Goal: Contribute content: Add original content to the website for others to see

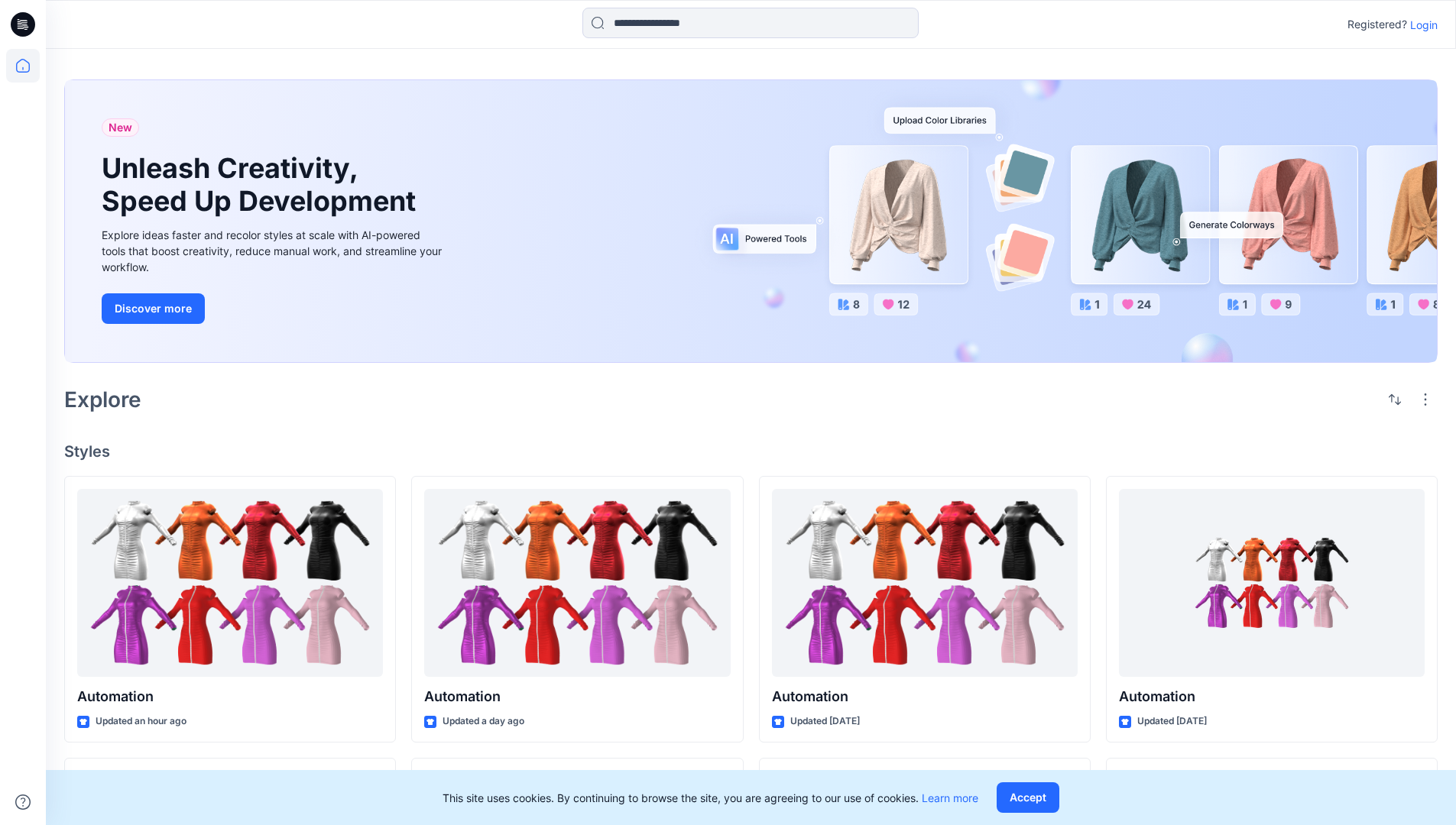
click at [1421, 24] on p "Login" at bounding box center [1424, 25] width 27 height 16
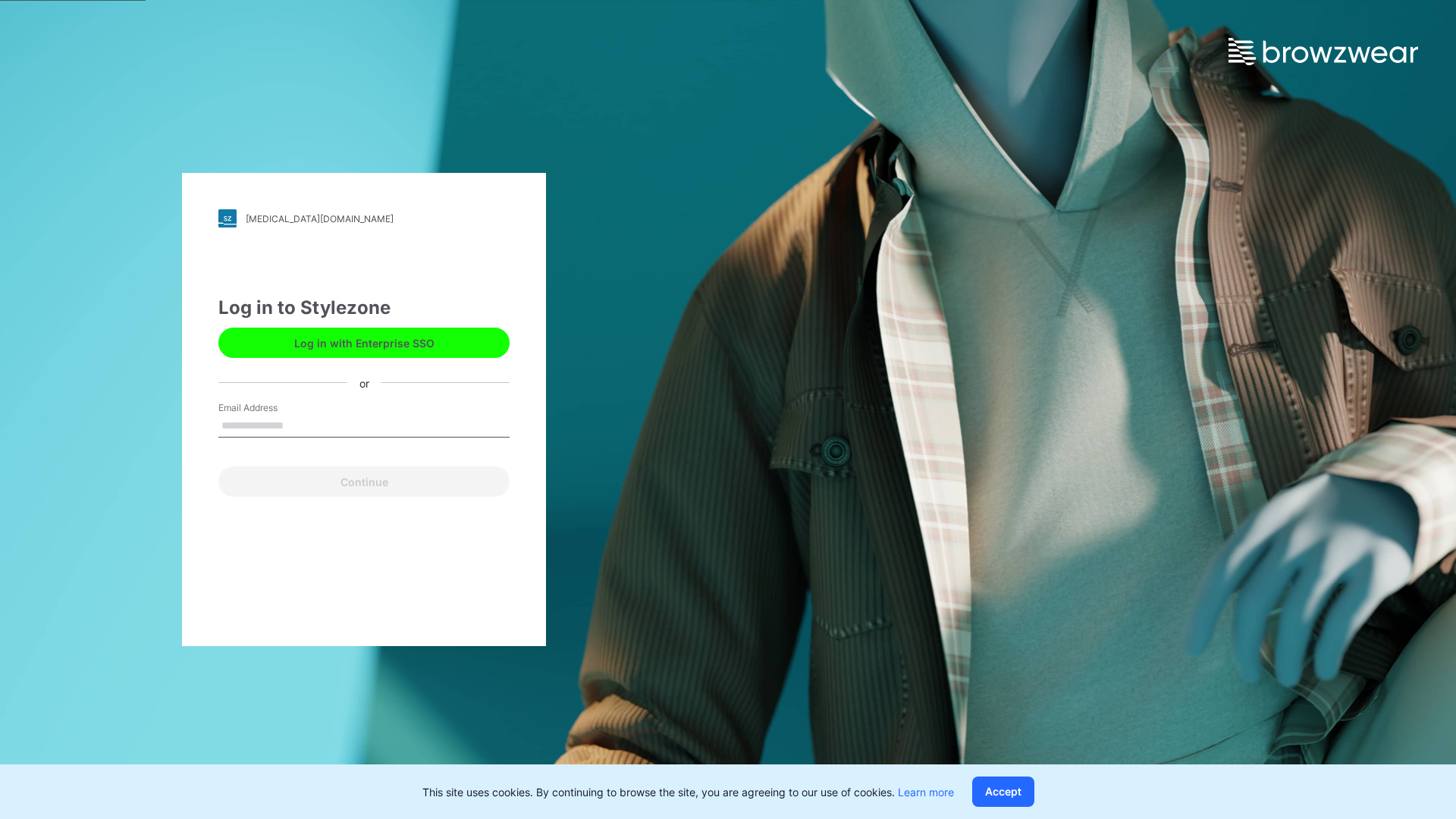
click at [300, 425] on input "Email Address" at bounding box center [363, 426] width 292 height 22
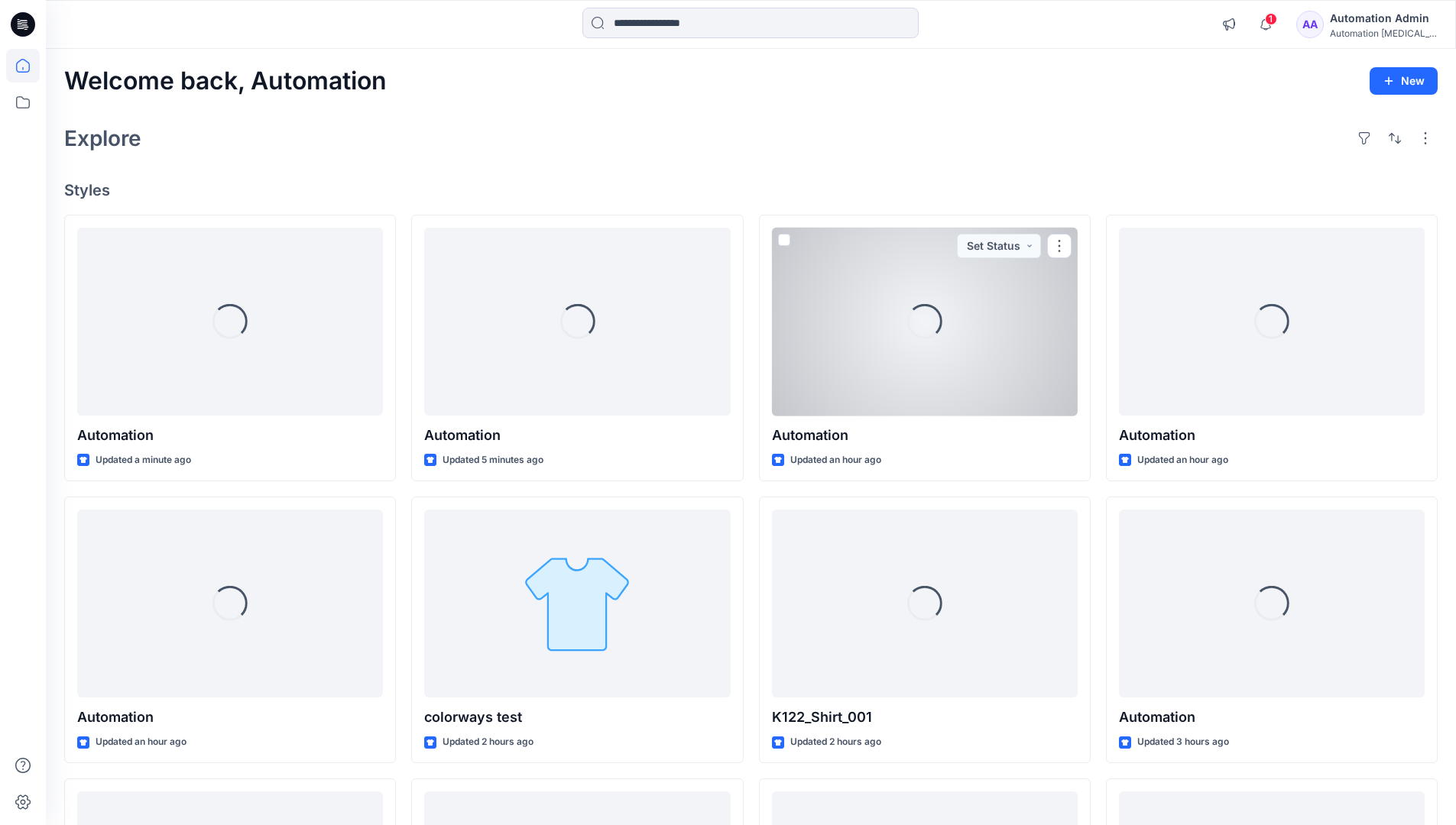
click at [29, 66] on icon at bounding box center [23, 65] width 14 height 14
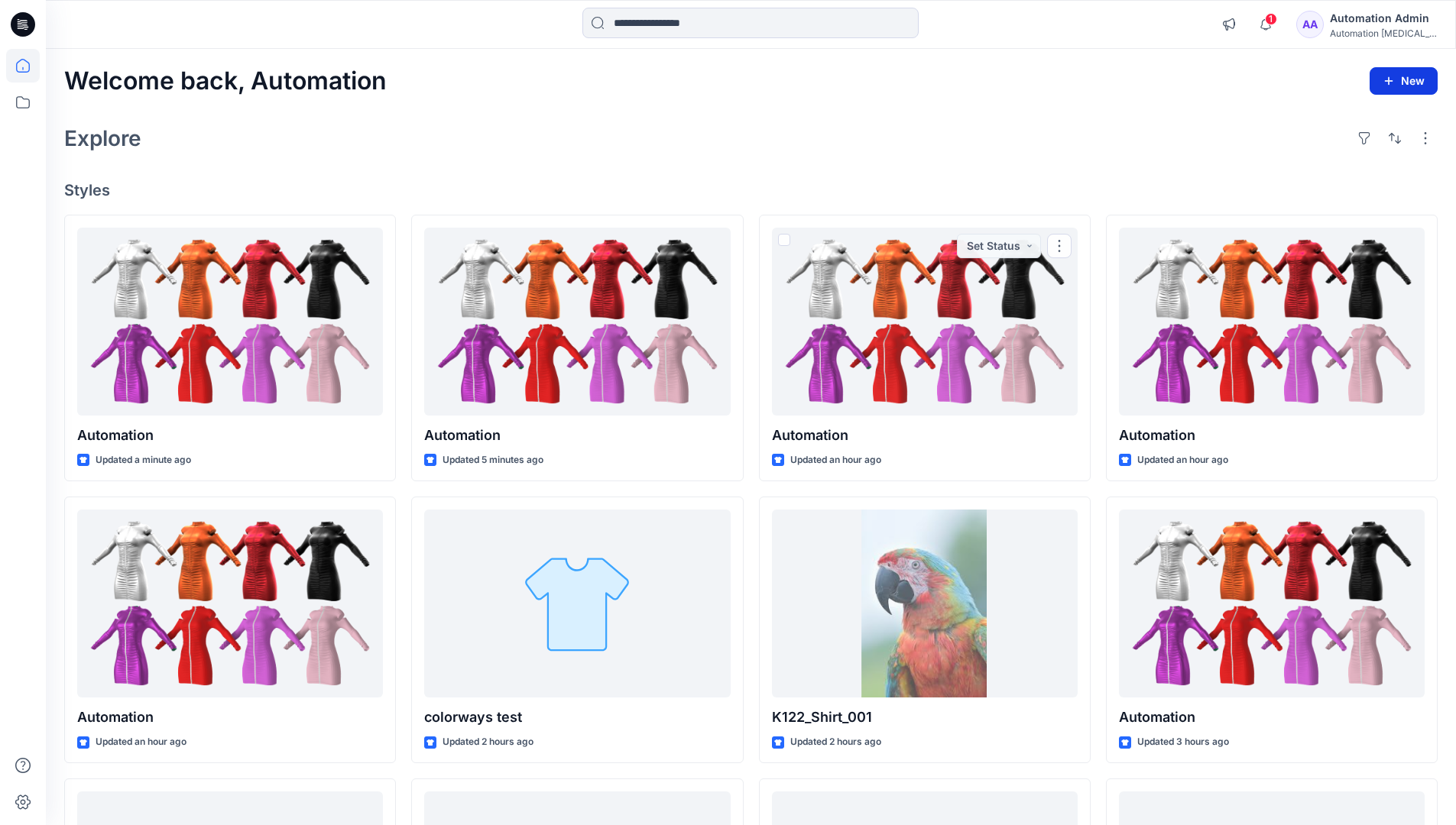
click at [1391, 72] on button "New" at bounding box center [1404, 81] width 68 height 27
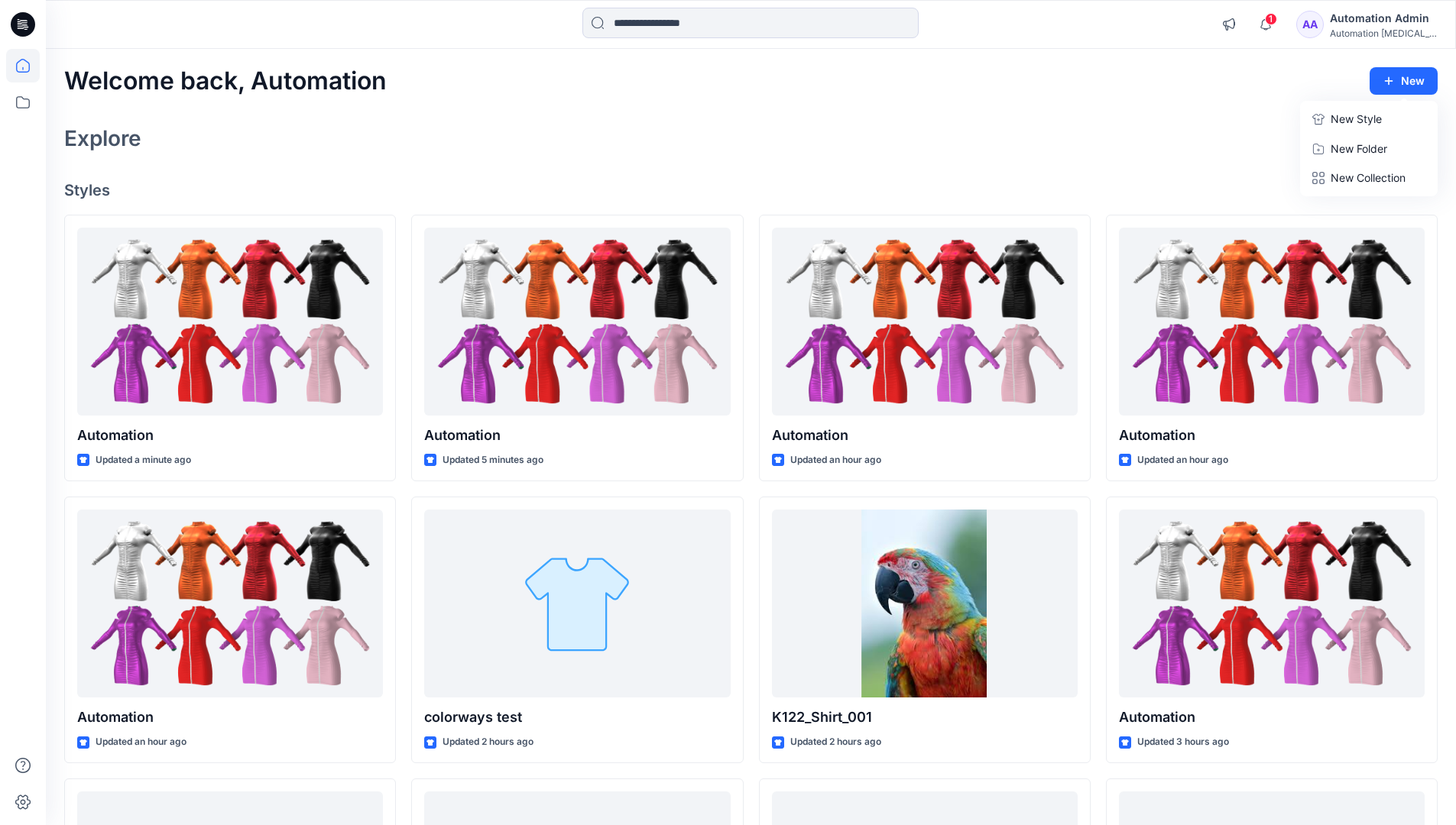
click at [1355, 118] on p "New Style" at bounding box center [1357, 119] width 52 height 19
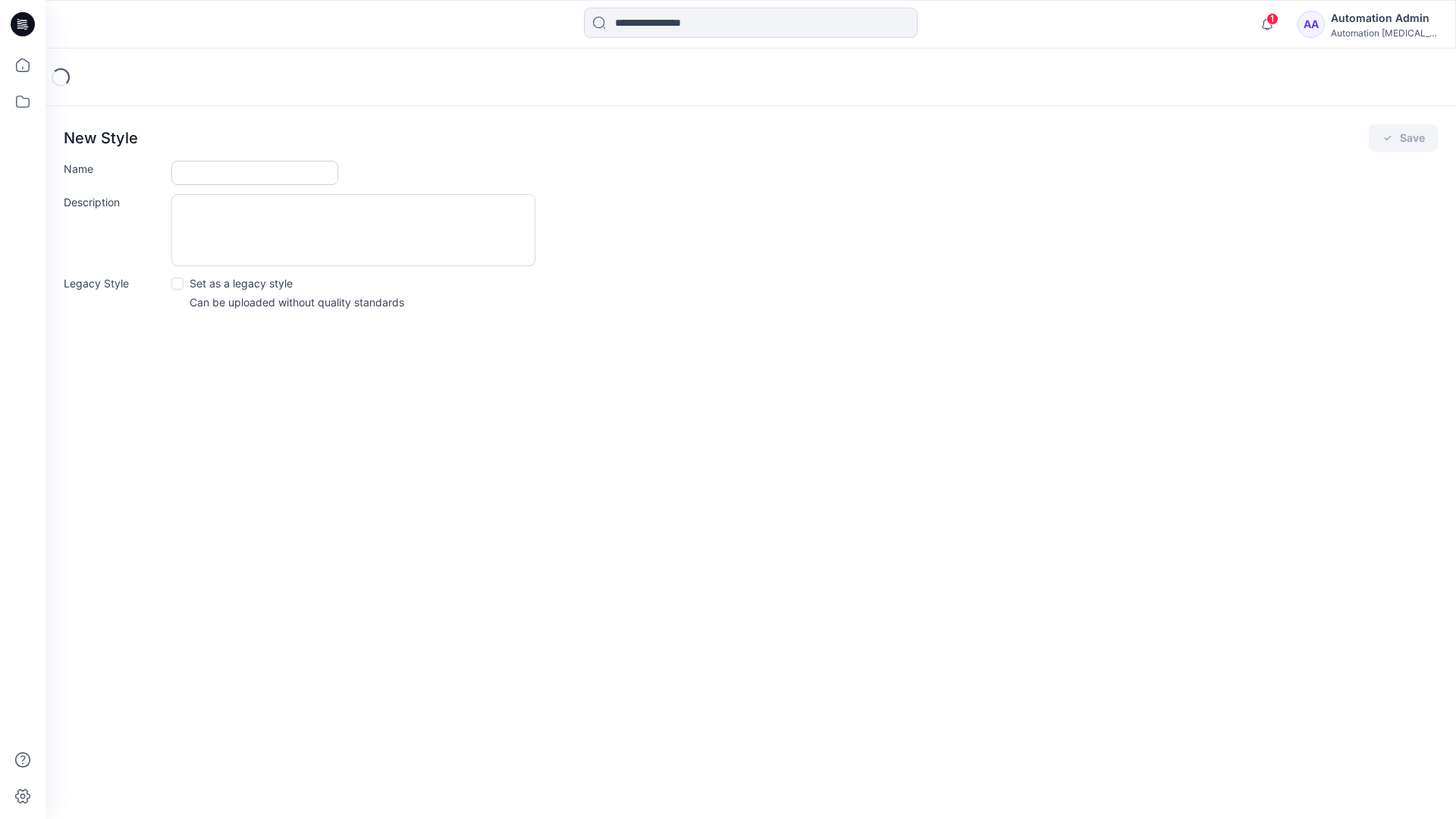
click at [212, 176] on input "Name" at bounding box center [255, 173] width 167 height 24
type input "**********"
click at [1396, 141] on button "Save" at bounding box center [1402, 138] width 69 height 27
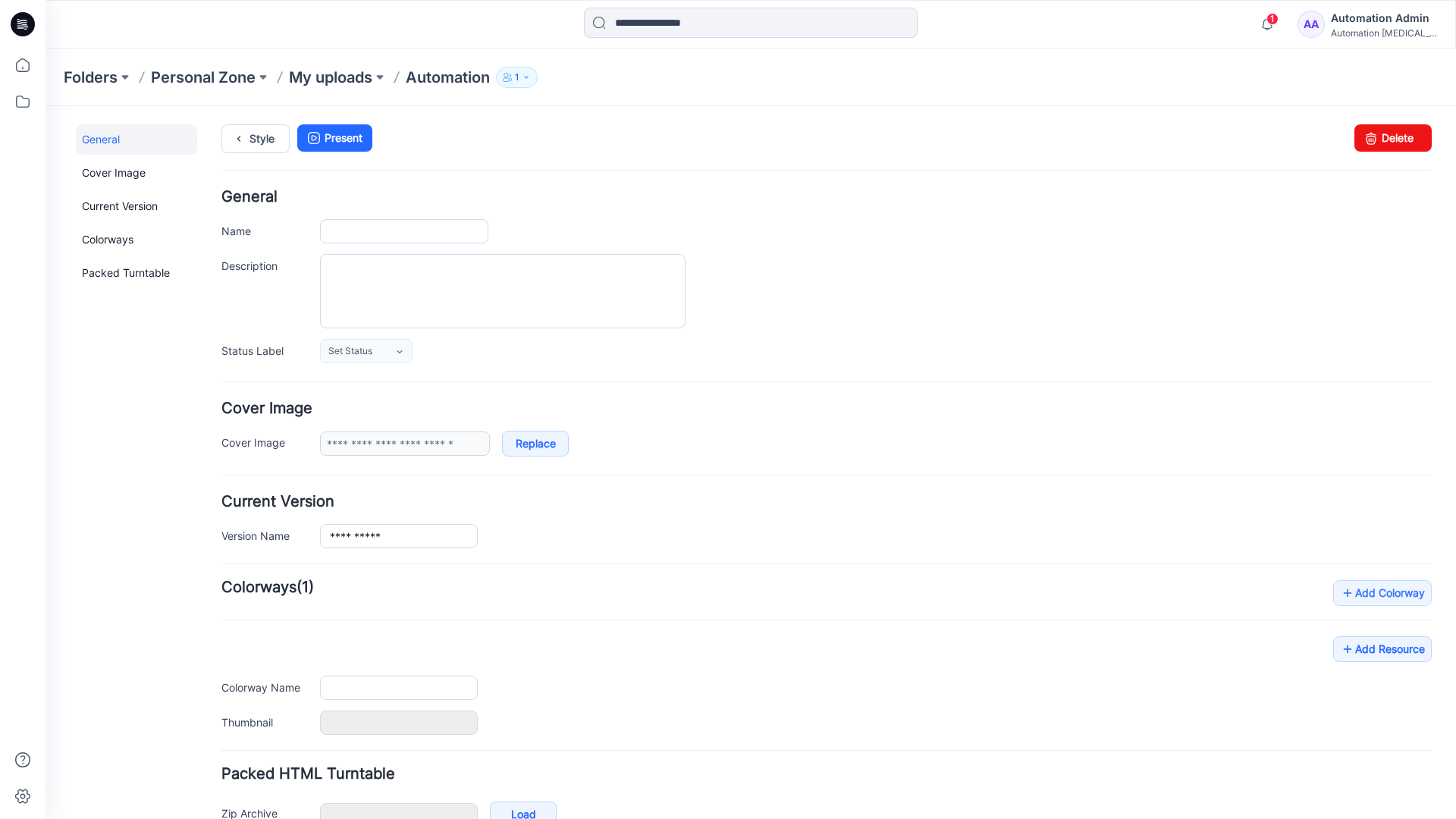
type input "**********"
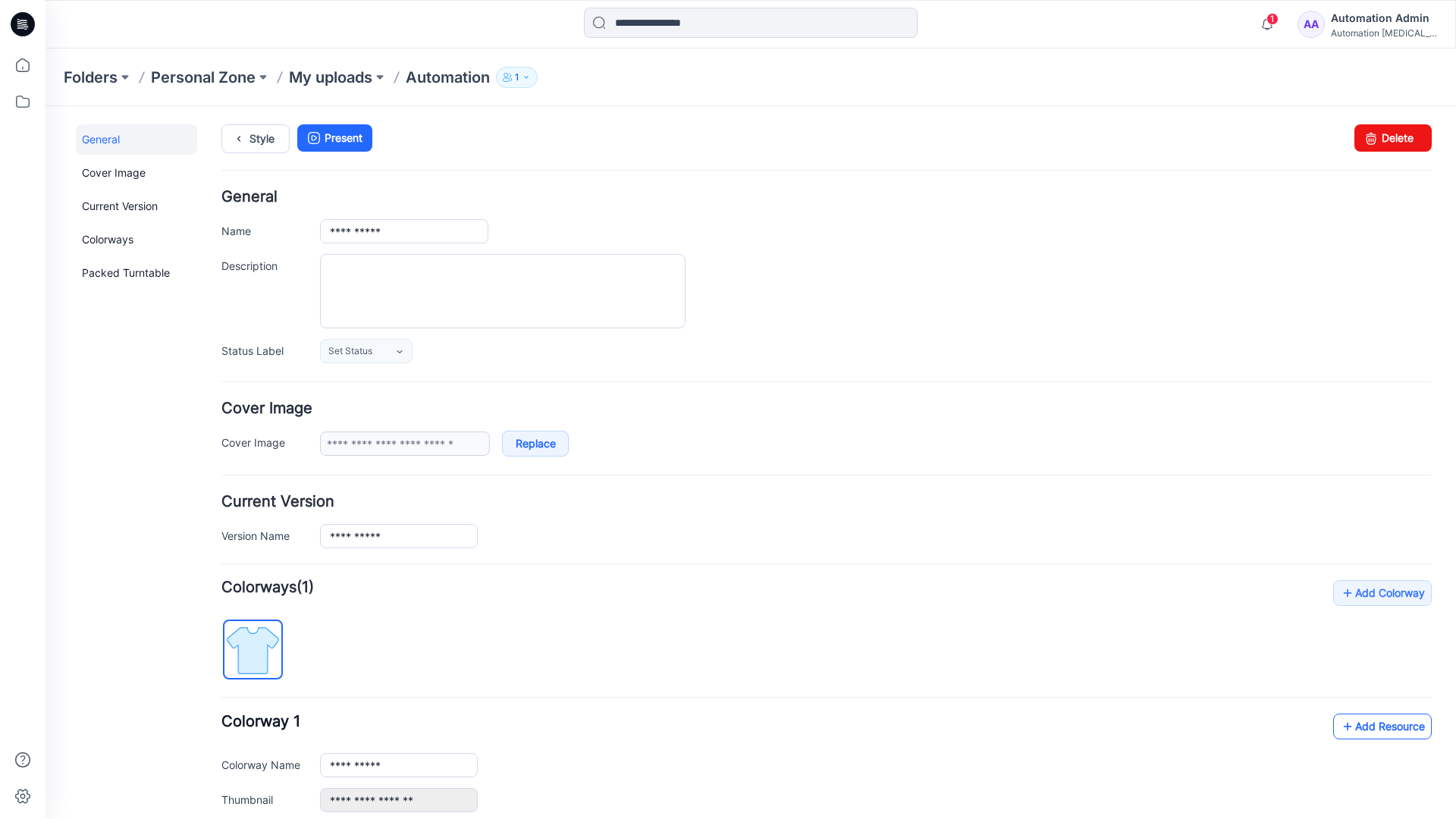
click at [1370, 726] on link "Add Resource" at bounding box center [1382, 726] width 98 height 26
click at [257, 137] on link "Style" at bounding box center [255, 139] width 68 height 29
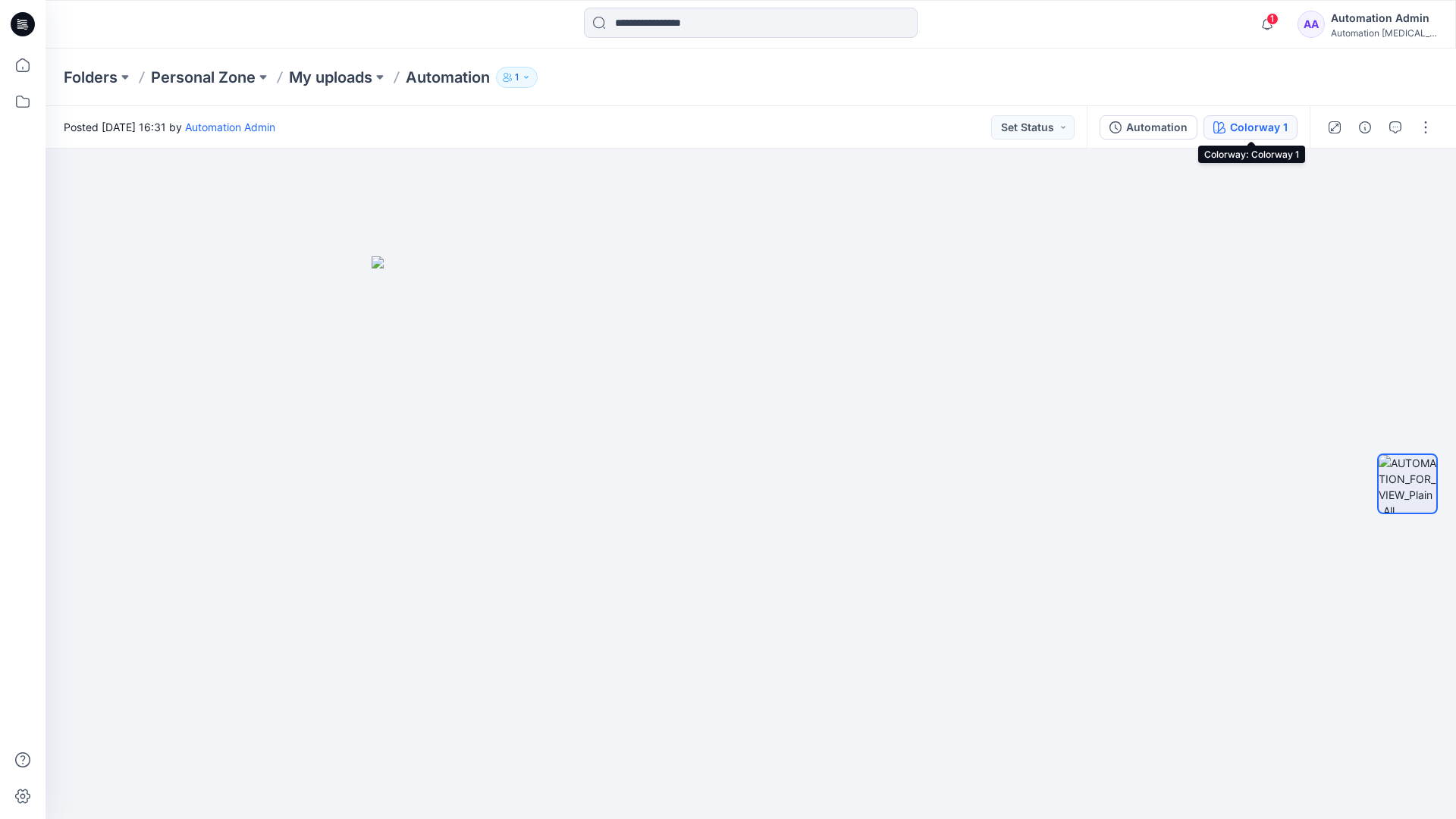
click at [1228, 129] on button "Colorway 1" at bounding box center [1251, 127] width 94 height 24
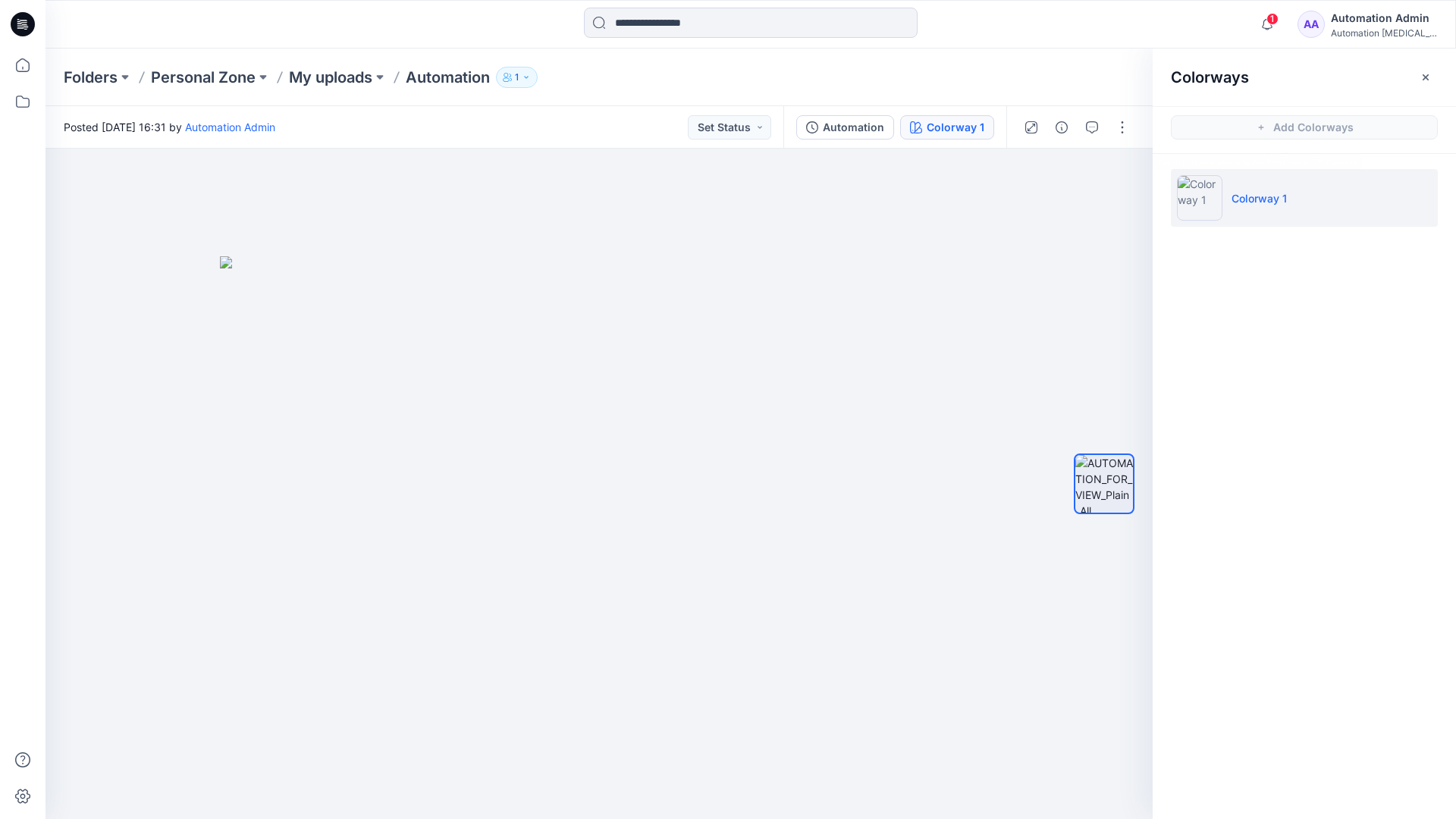
click at [1306, 201] on li "Colorway 1" at bounding box center [1304, 198] width 267 height 58
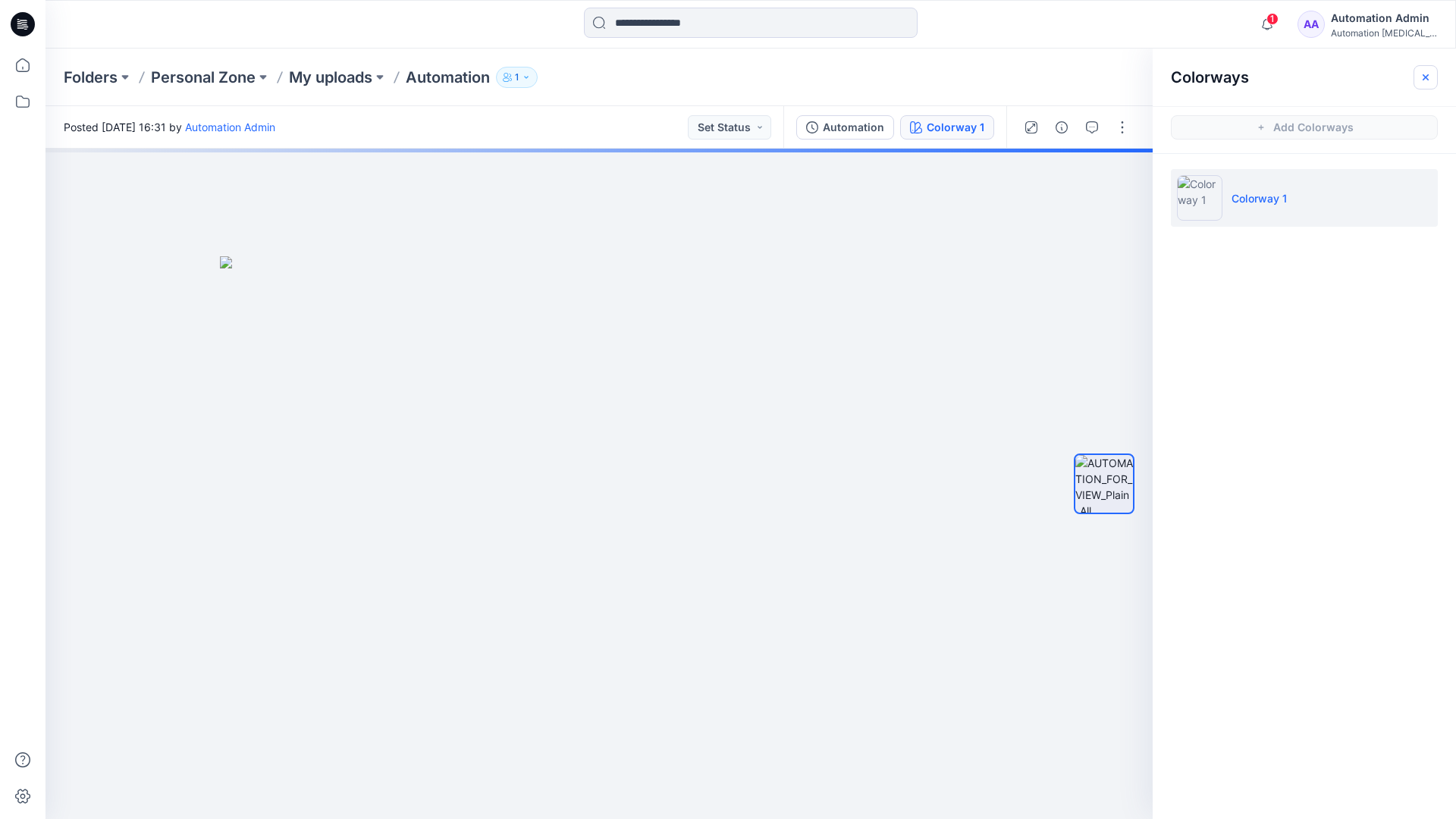
click at [1433, 74] on button "button" at bounding box center [1425, 78] width 24 height 24
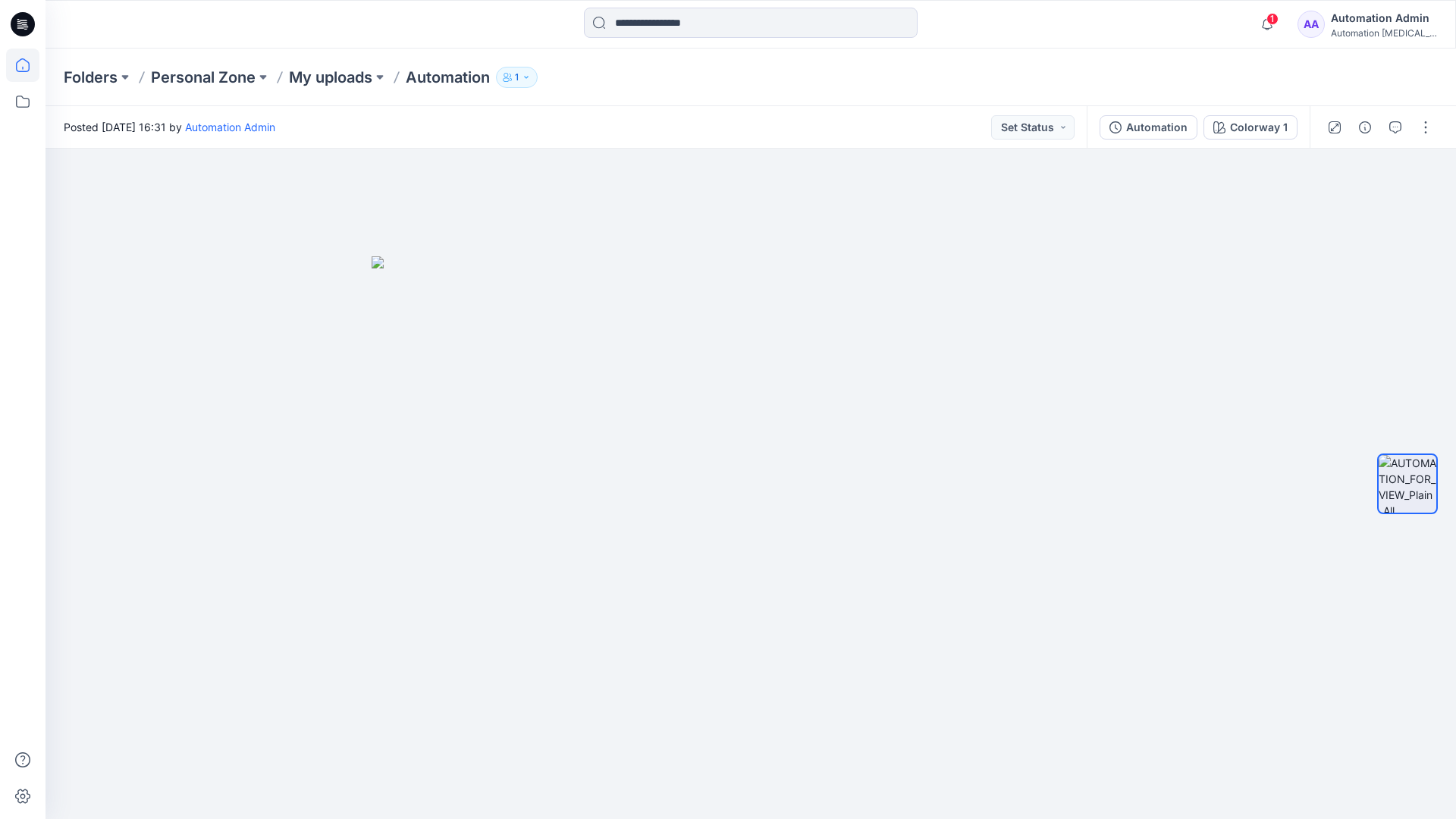
click at [26, 66] on icon at bounding box center [23, 66] width 34 height 34
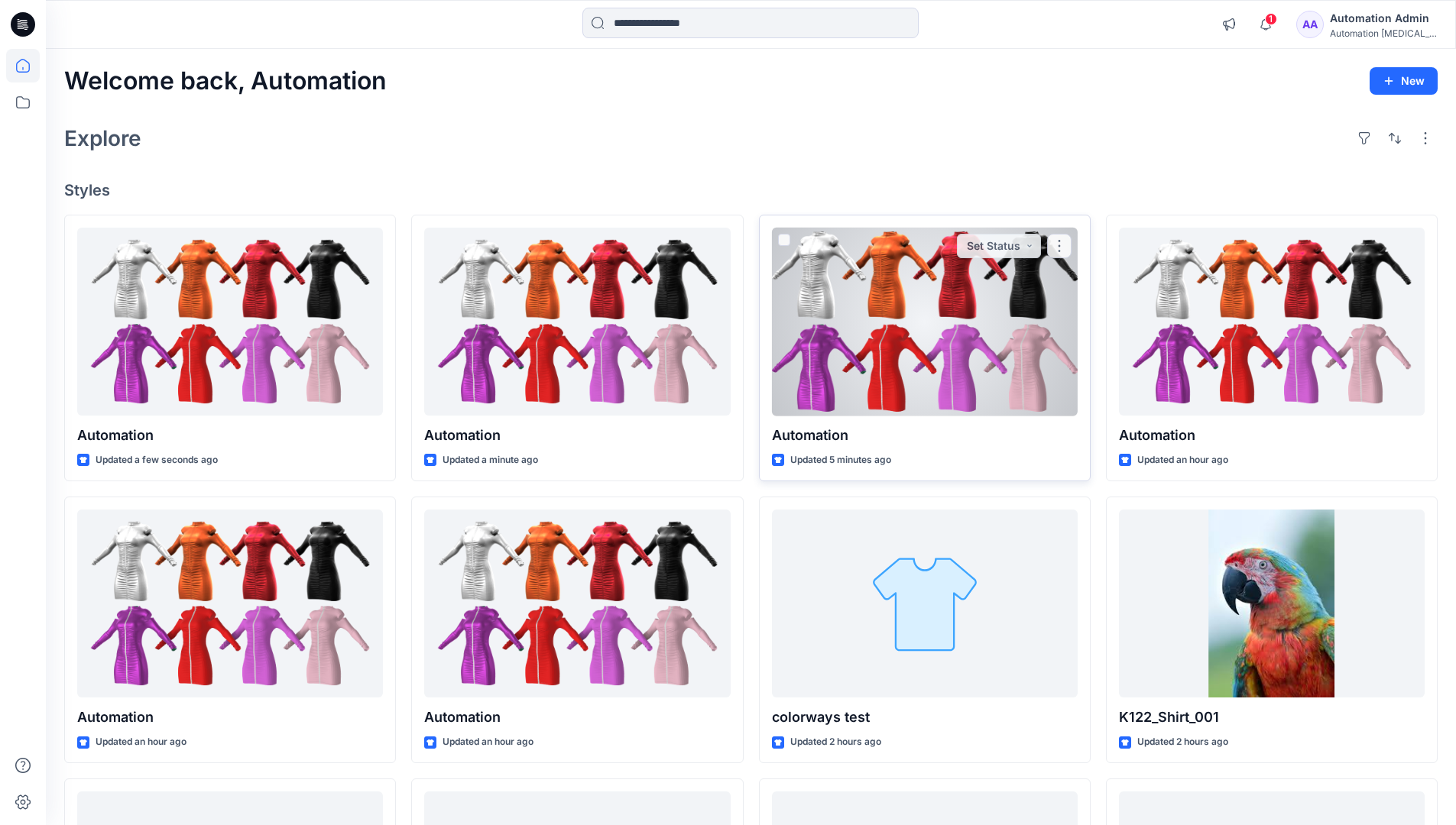
click at [970, 324] on div at bounding box center [925, 322] width 306 height 188
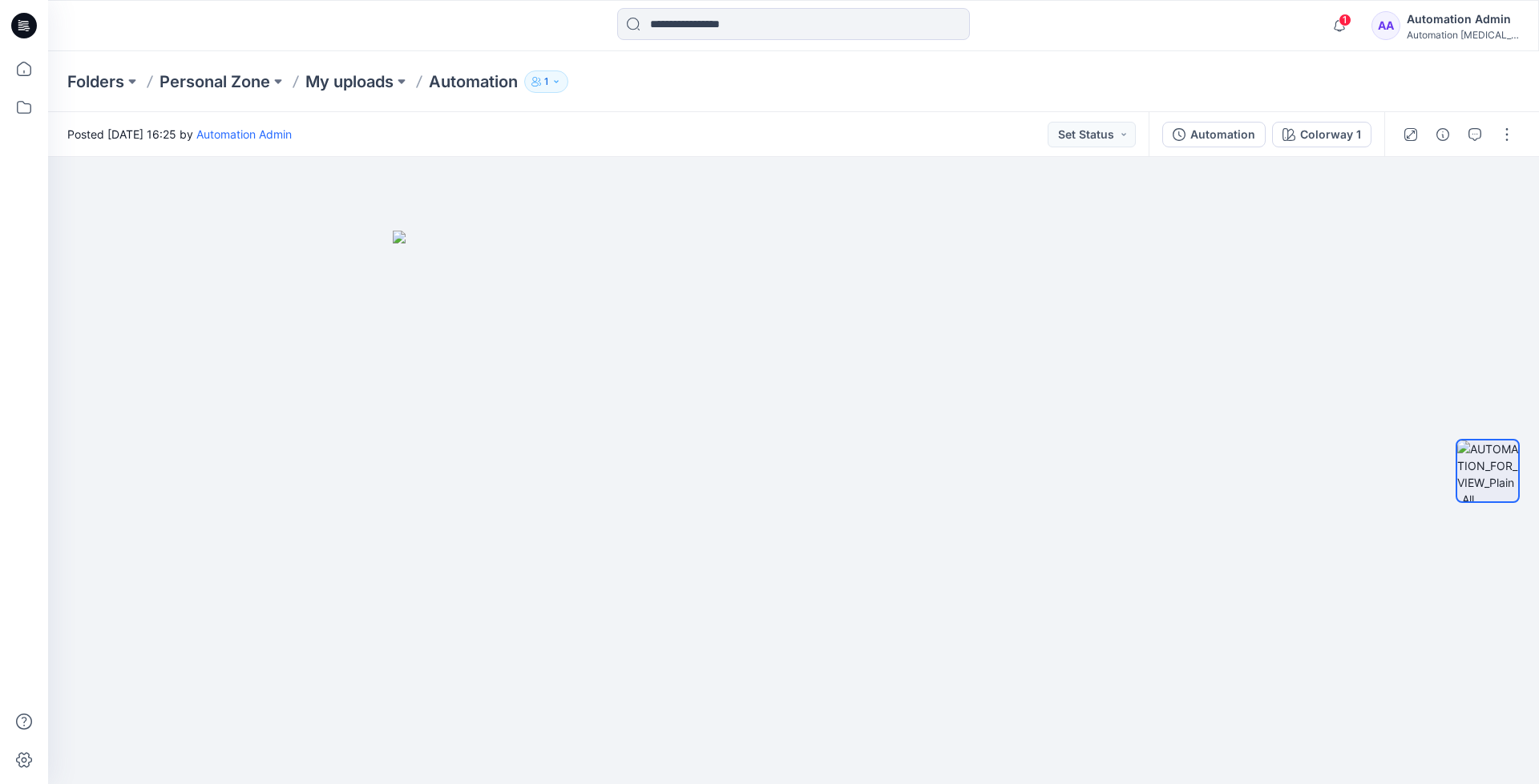
click at [1258, 64] on div "Folders Personal Zone My uploads Automation 1" at bounding box center [794, 82] width 1491 height 61
click at [1461, 20] on div "Automation Admin" at bounding box center [1462, 19] width 112 height 19
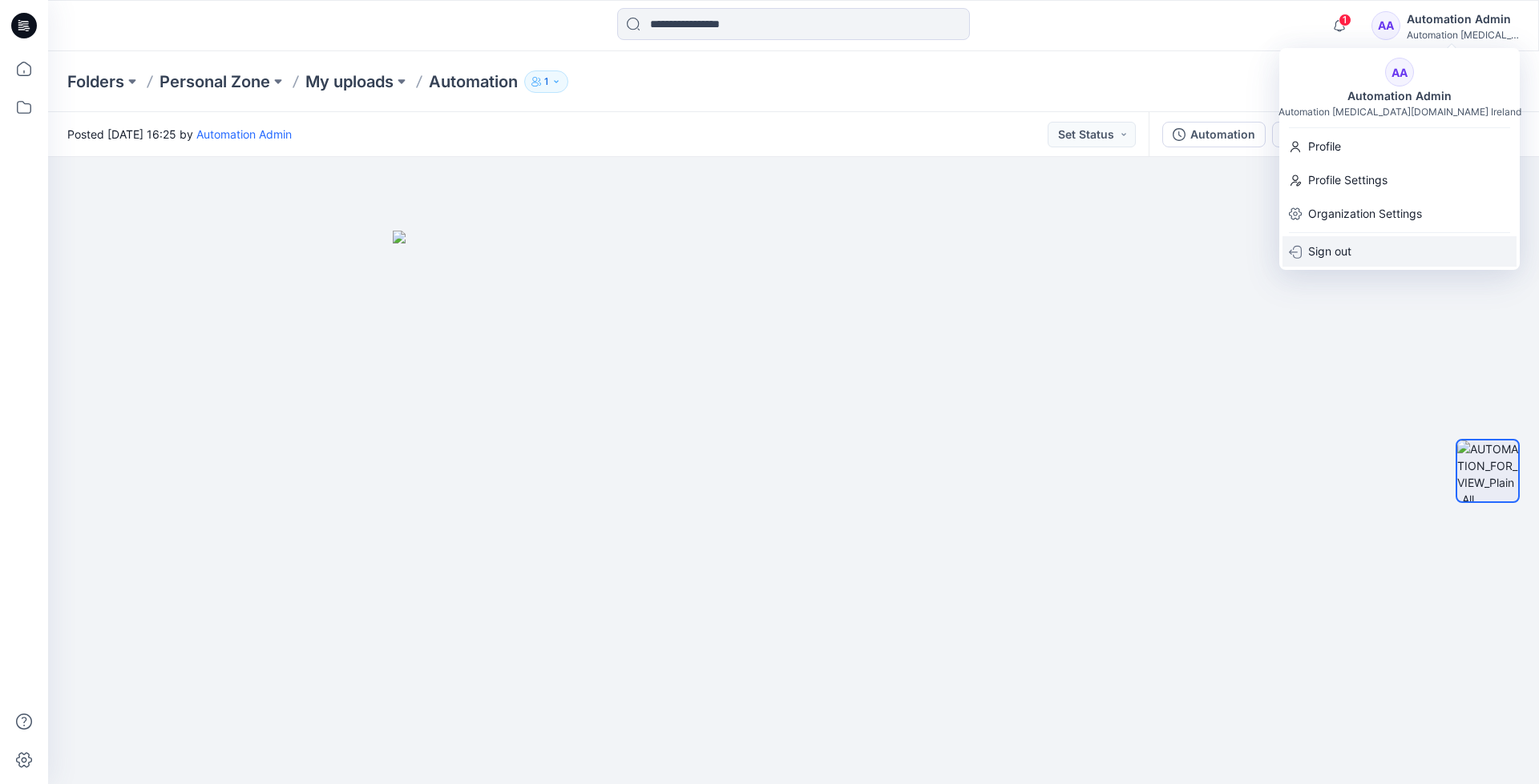
click at [1363, 248] on div "Sign out" at bounding box center [1399, 251] width 234 height 30
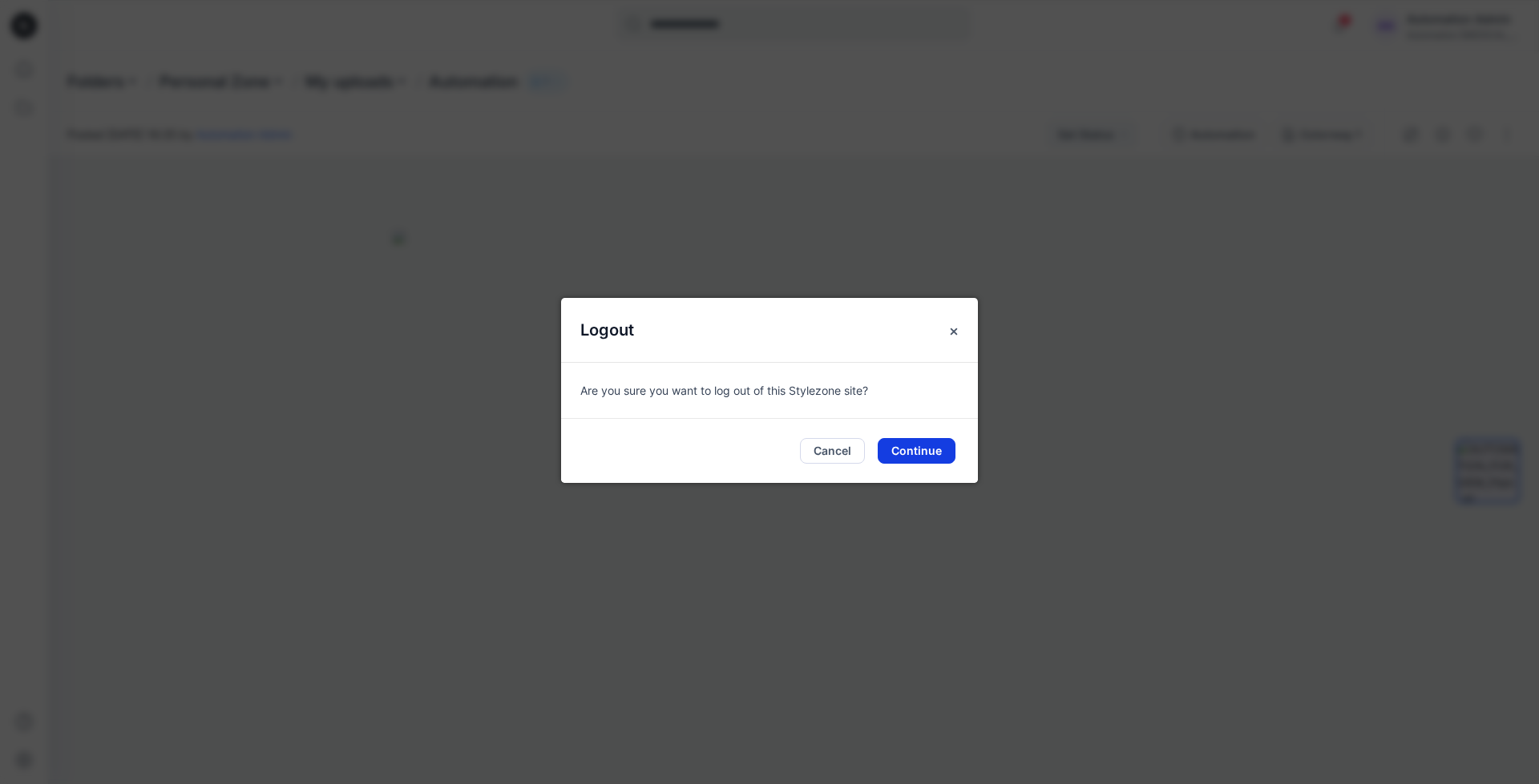
click at [922, 447] on button "Continue" at bounding box center [916, 451] width 78 height 25
